Goal: Information Seeking & Learning: Learn about a topic

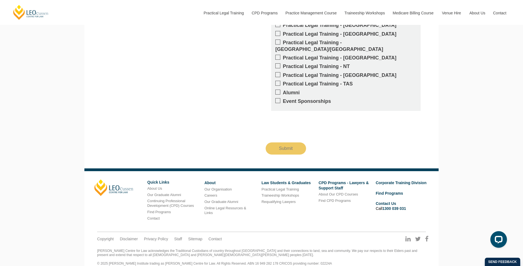
scroll to position [1026, 0]
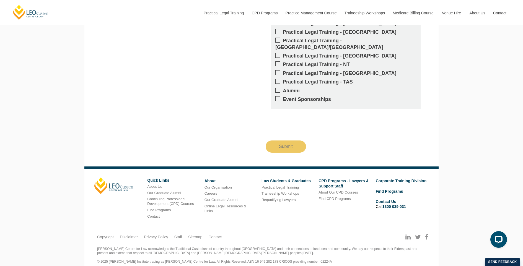
click at [281, 185] on link "Practical Legal Training" at bounding box center [279, 187] width 37 height 4
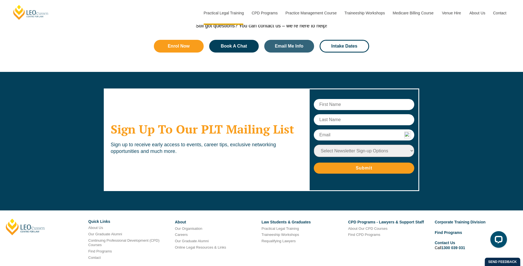
scroll to position [2635, 0]
